Goal: Information Seeking & Learning: Check status

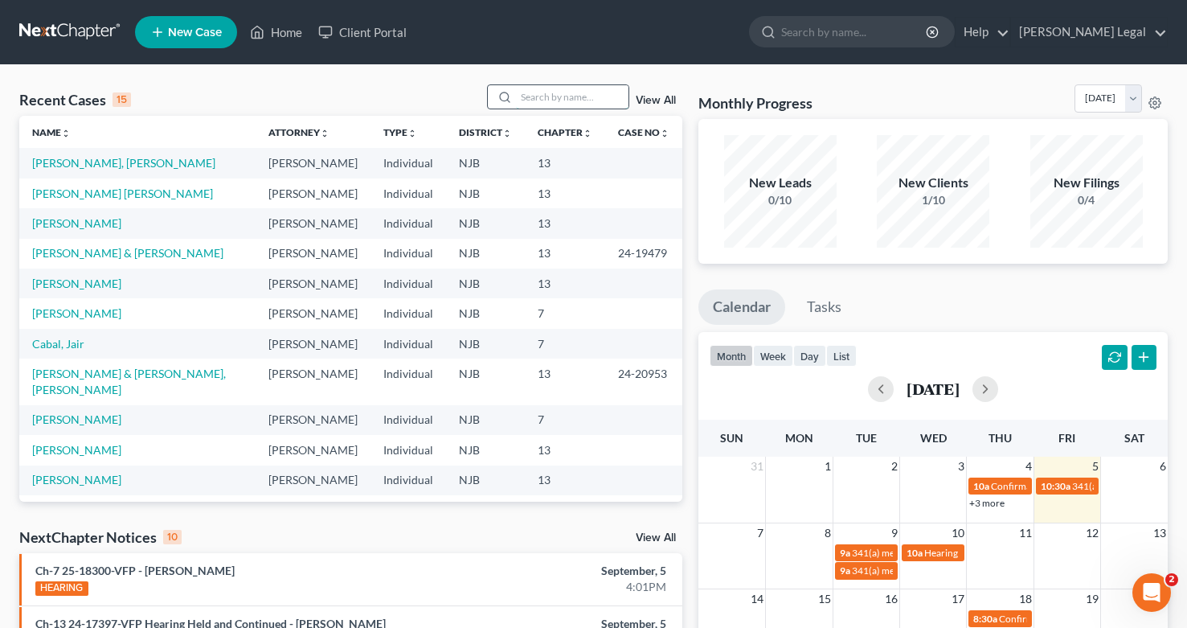
click at [547, 93] on input "search" at bounding box center [572, 96] width 113 height 23
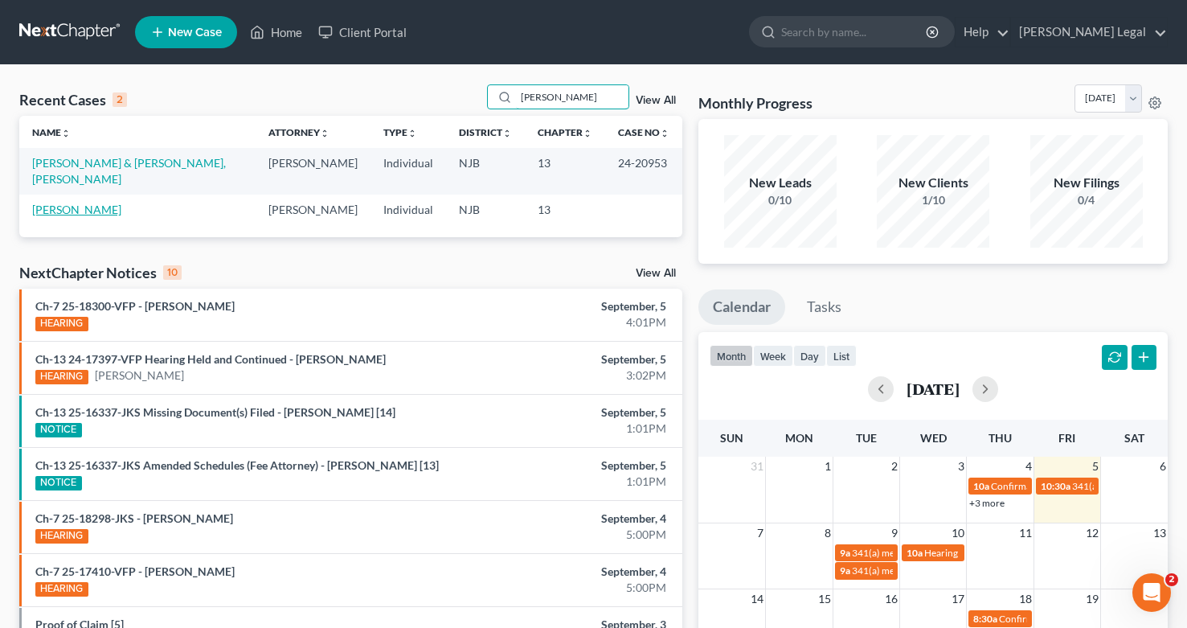
type input "[PERSON_NAME]"
click at [79, 203] on link "[PERSON_NAME]" at bounding box center [76, 210] width 89 height 14
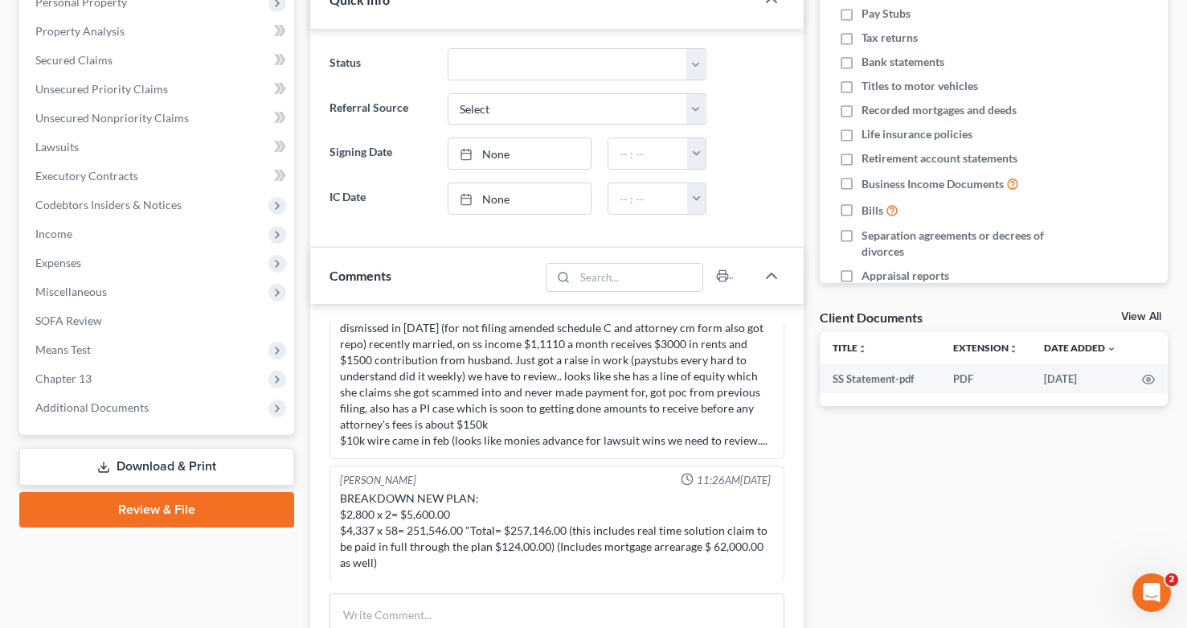
scroll to position [310, 0]
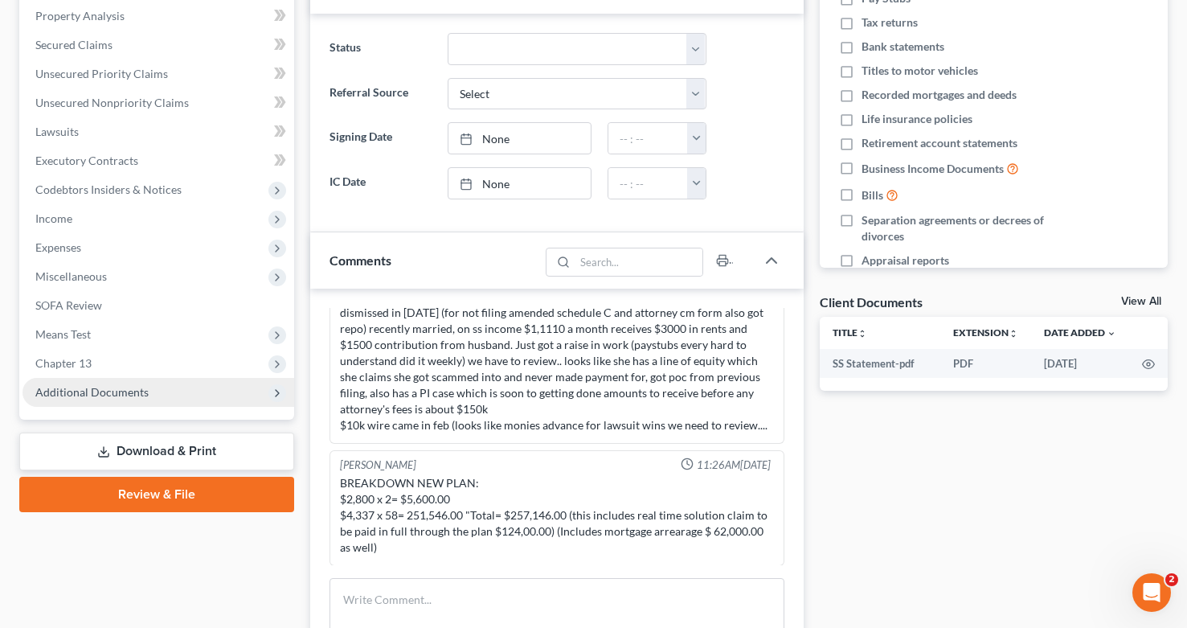
click at [136, 394] on span "Additional Documents" at bounding box center [91, 392] width 113 height 14
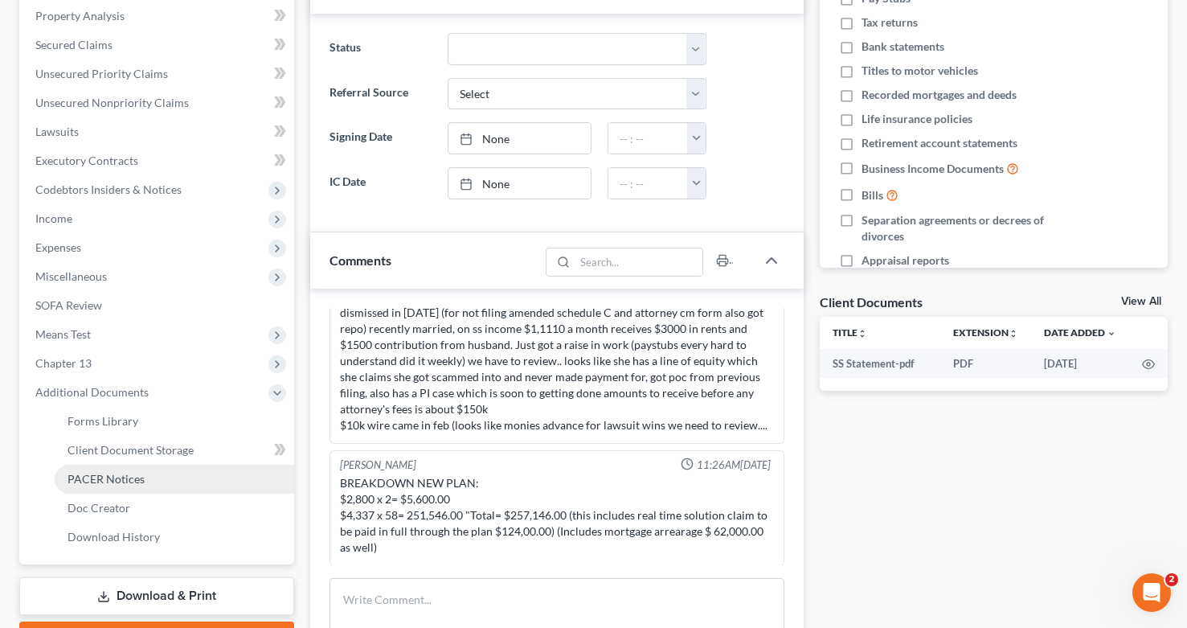
click at [136, 476] on span "PACER Notices" at bounding box center [106, 479] width 77 height 14
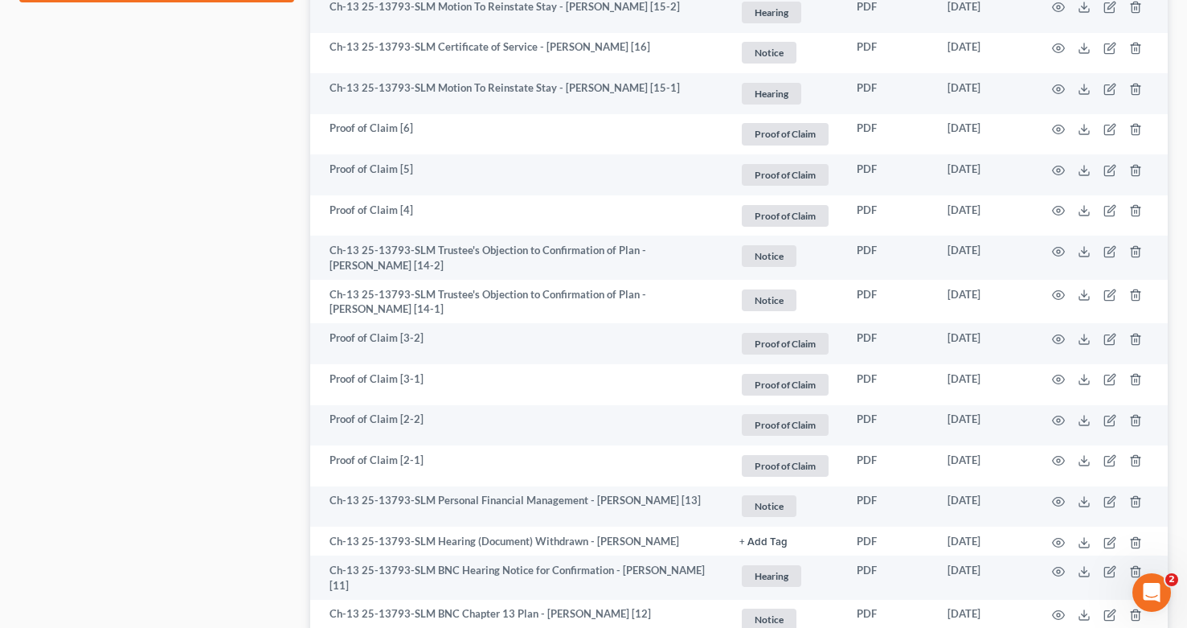
scroll to position [995, 0]
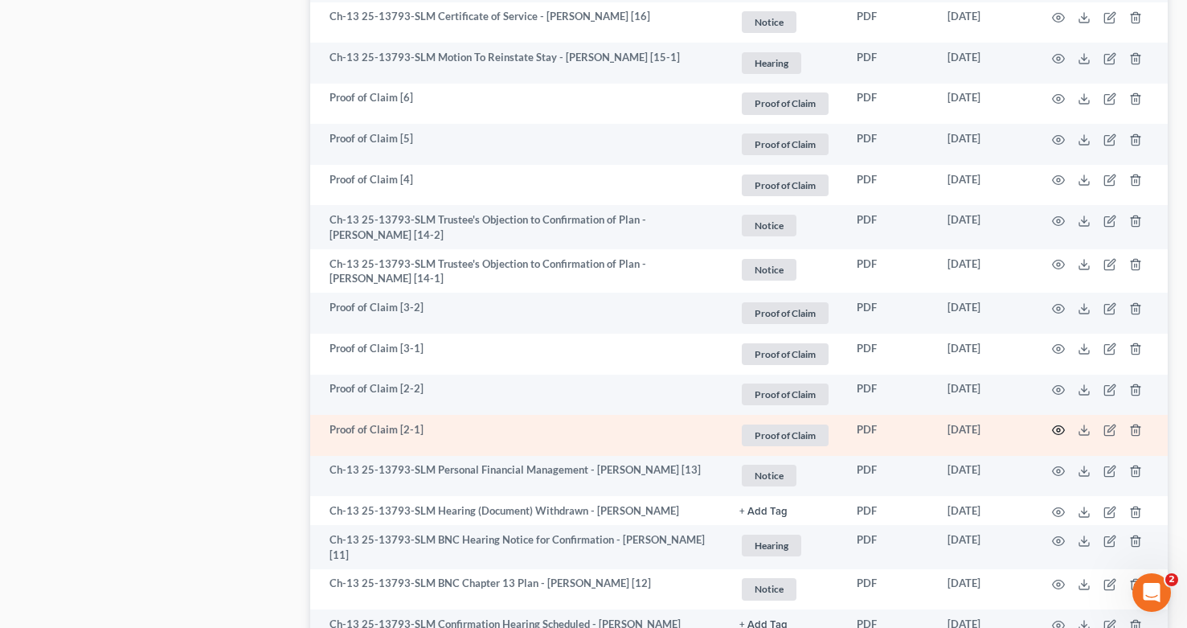
click at [1060, 424] on icon "button" at bounding box center [1058, 430] width 13 height 13
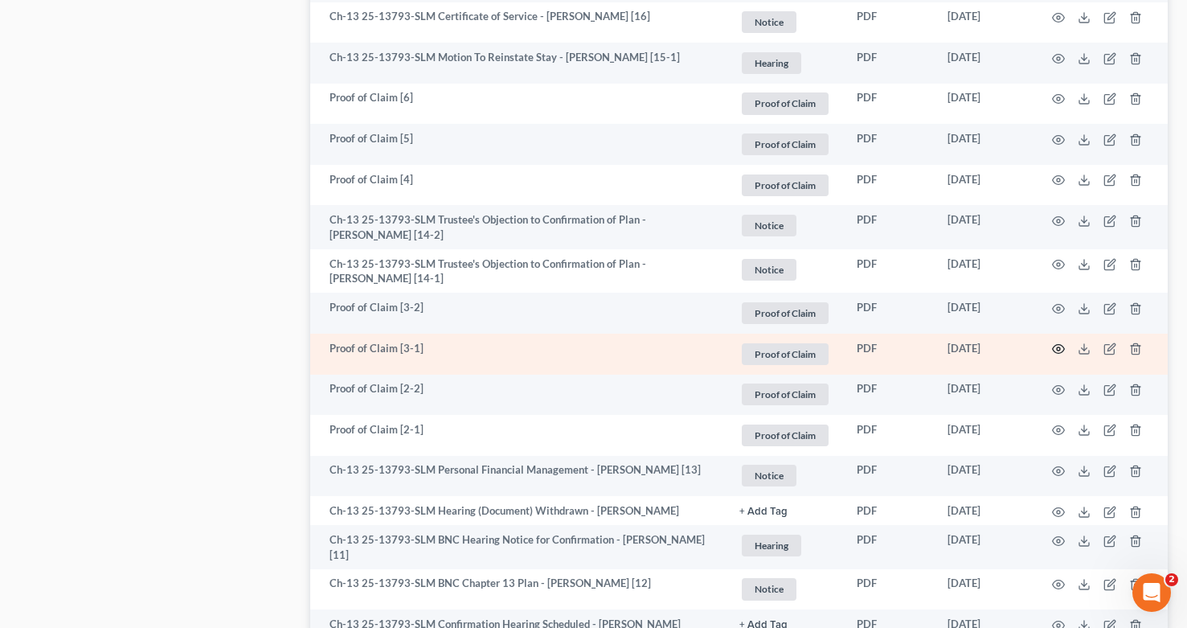
click at [1063, 342] on icon "button" at bounding box center [1058, 348] width 13 height 13
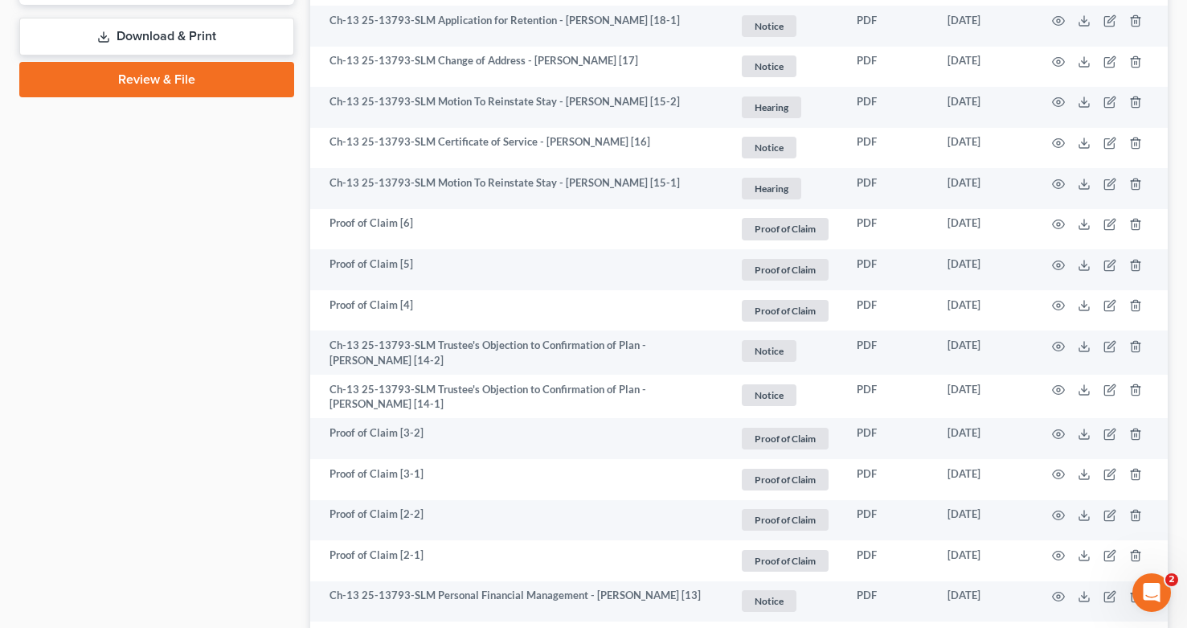
scroll to position [860, 0]
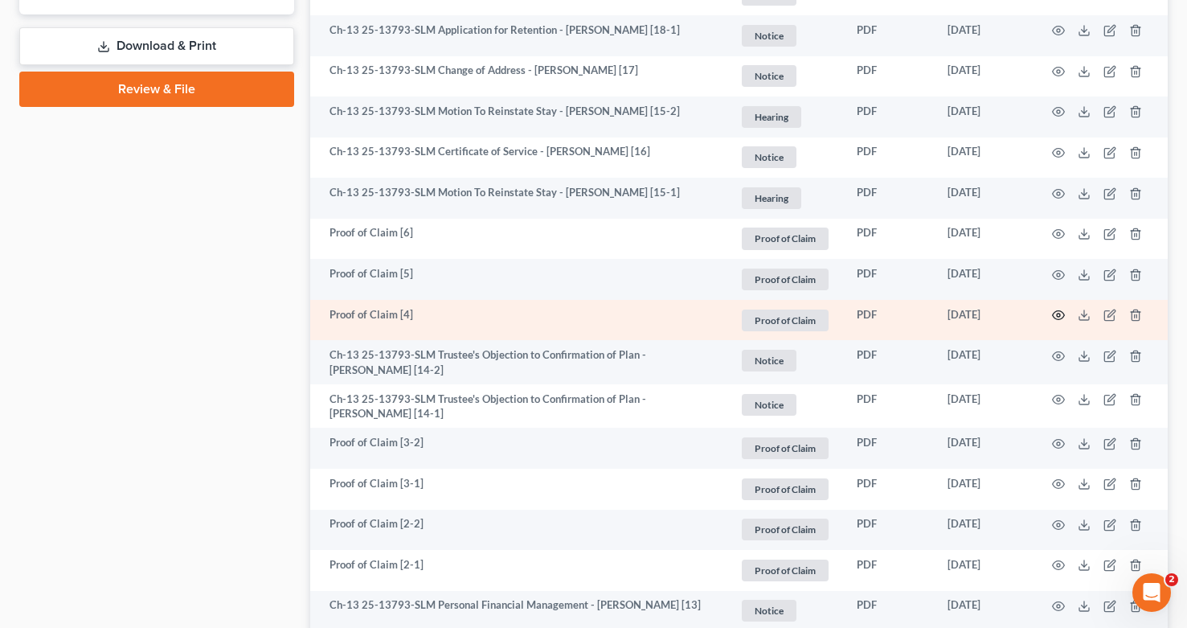
click at [1057, 312] on icon "button" at bounding box center [1058, 315] width 13 height 13
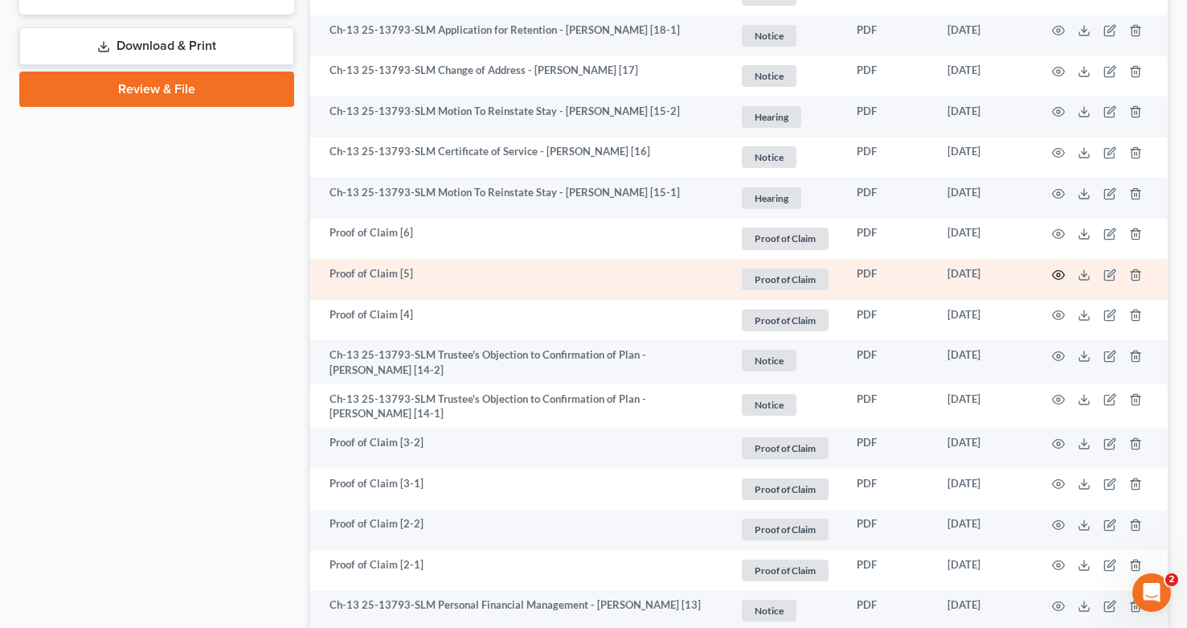
click at [1060, 270] on icon "button" at bounding box center [1059, 274] width 12 height 9
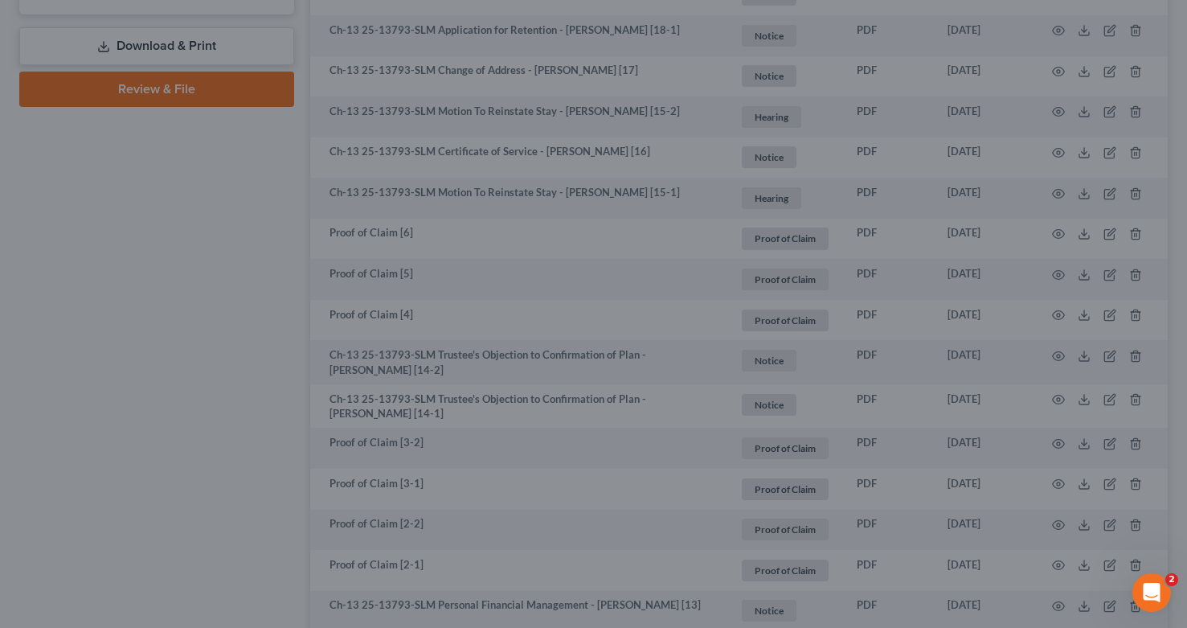
scroll to position [806, 0]
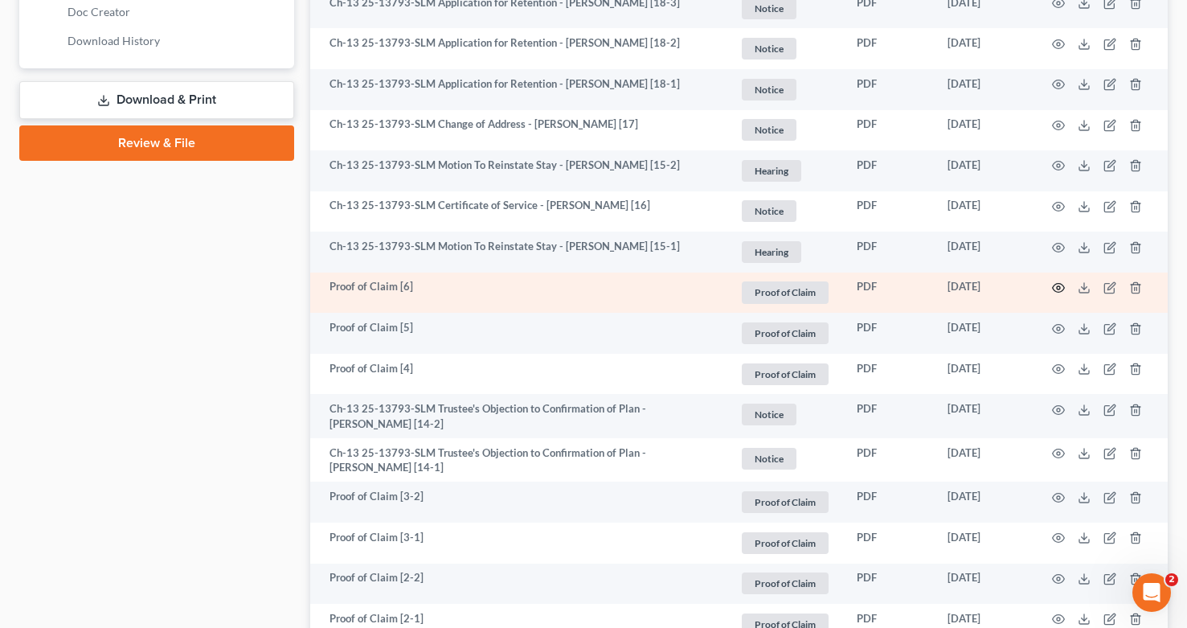
click at [1056, 281] on icon "button" at bounding box center [1058, 287] width 13 height 13
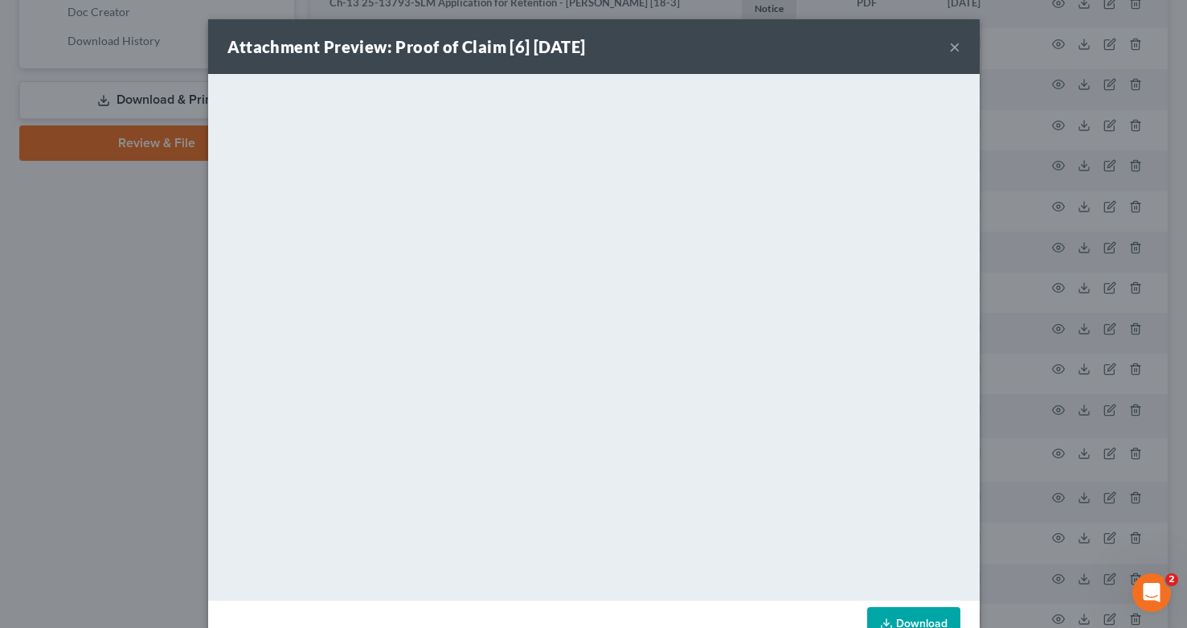
click at [955, 48] on button "×" at bounding box center [954, 46] width 11 height 19
